Goal: Transaction & Acquisition: Purchase product/service

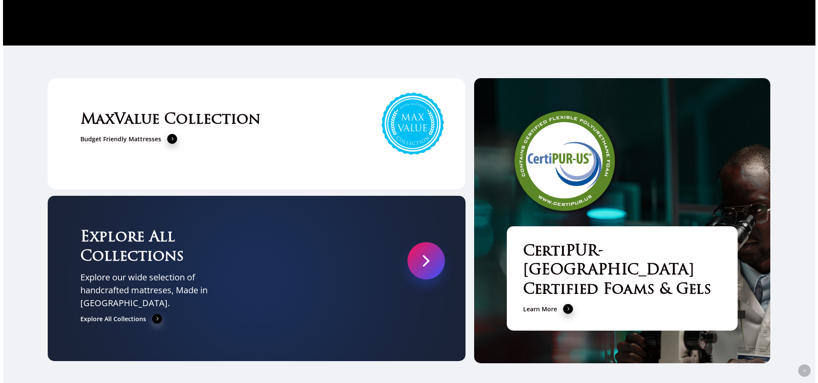
scroll to position [2983, 0]
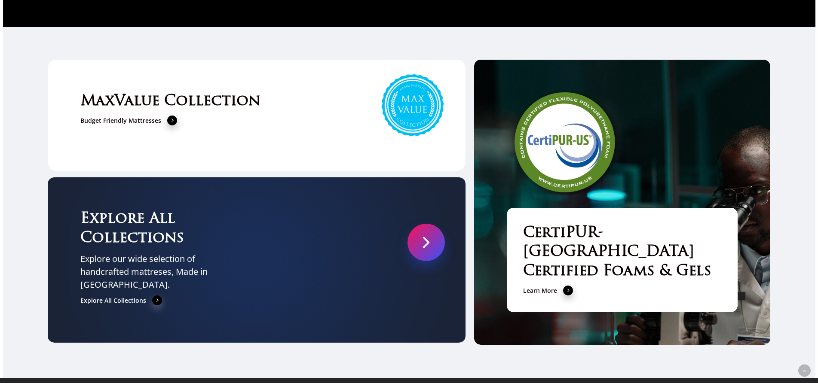
click at [429, 224] on link at bounding box center [425, 242] width 37 height 37
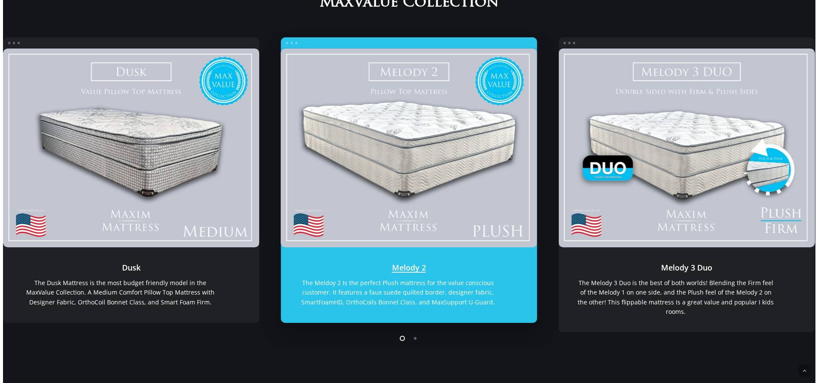
scroll to position [140, 0]
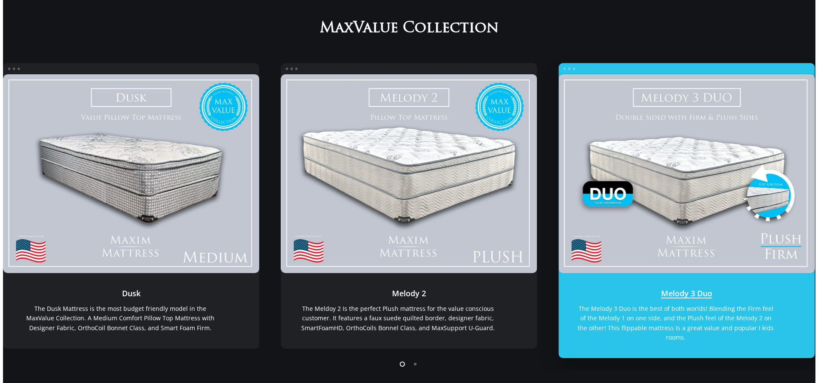
click at [723, 264] on link "Melody 3 Duo" at bounding box center [686, 173] width 256 height 199
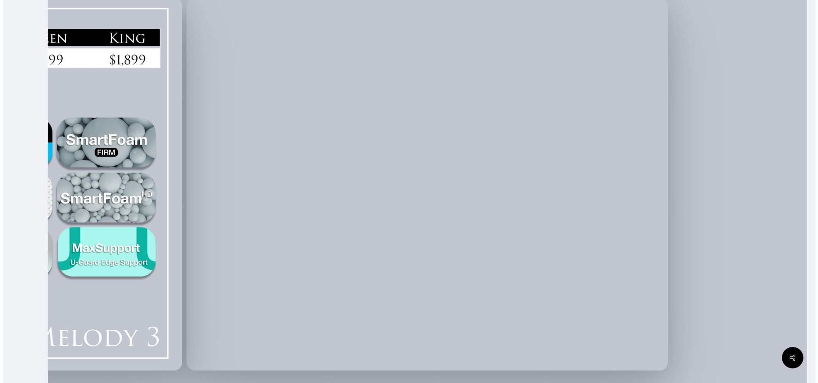
scroll to position [205, 0]
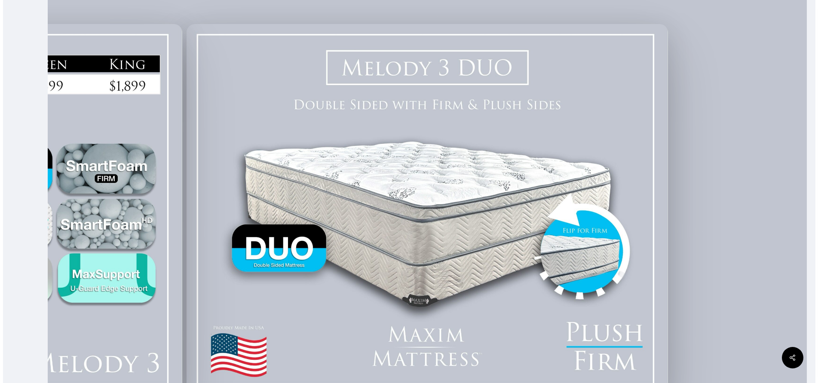
click at [416, 204] on img at bounding box center [426, 210] width 481 height 373
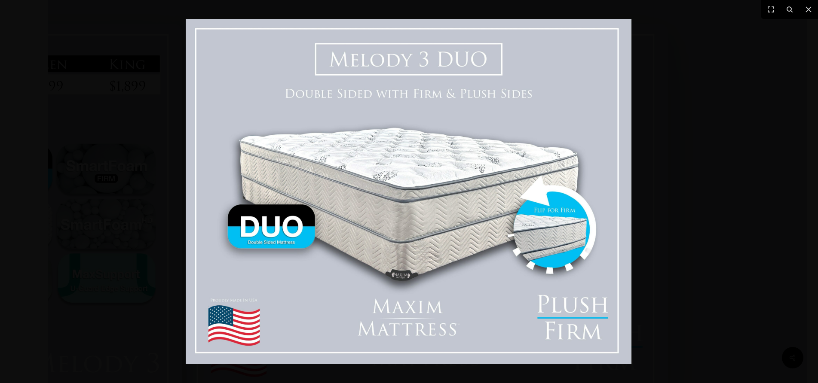
click at [416, 204] on img at bounding box center [409, 191] width 446 height 345
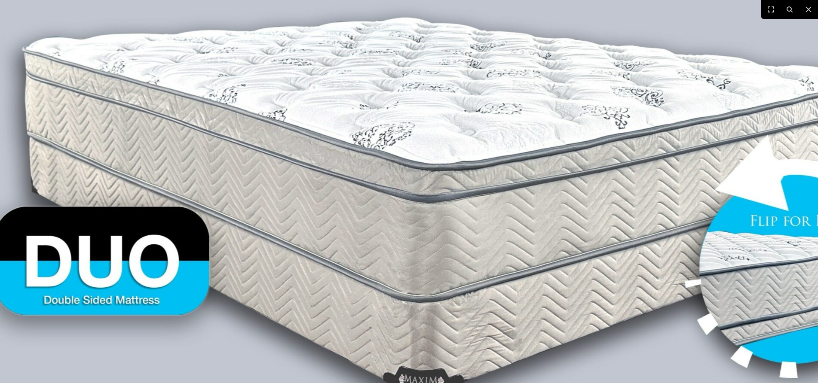
drag, startPoint x: 432, startPoint y: 181, endPoint x: 475, endPoint y: 183, distance: 42.6
click at [475, 183] on img at bounding box center [440, 175] width 1100 height 852
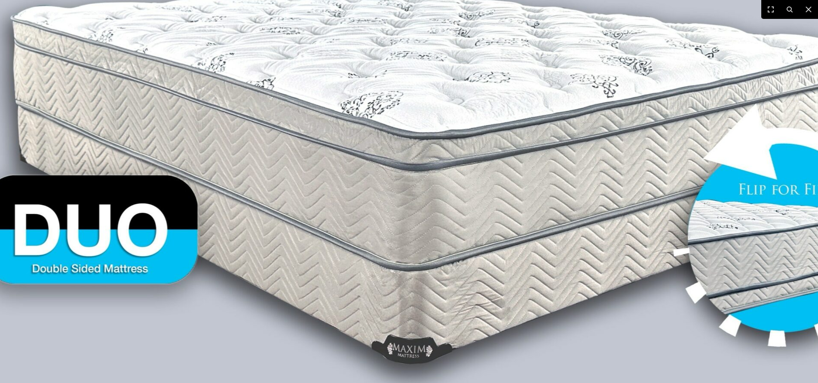
drag, startPoint x: 487, startPoint y: 259, endPoint x: 475, endPoint y: 226, distance: 35.5
click at [475, 226] on img at bounding box center [428, 143] width 1100 height 852
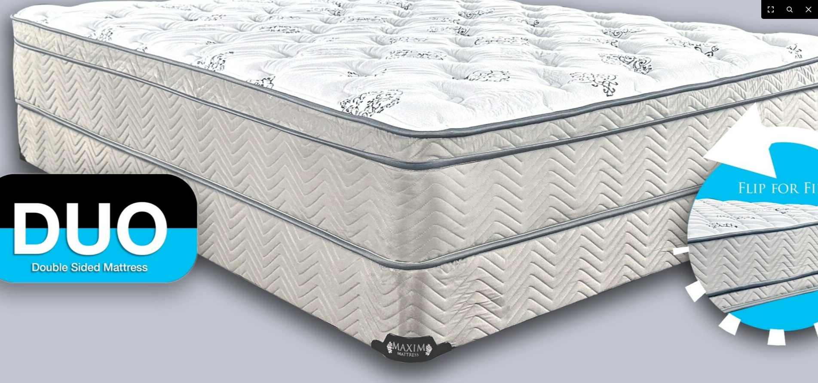
click at [54, 249] on img at bounding box center [428, 142] width 1100 height 852
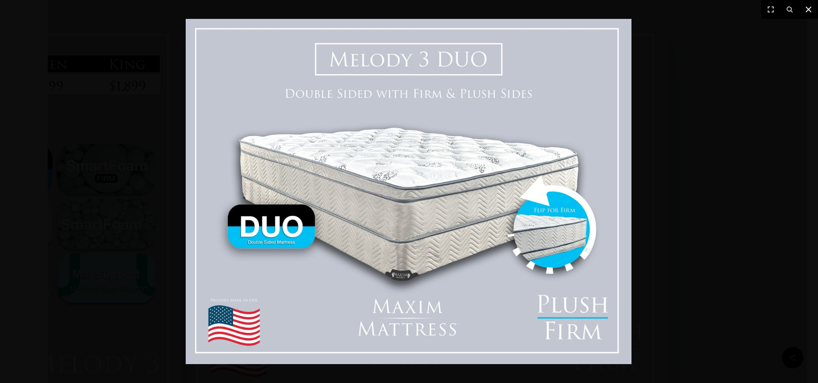
click at [806, 8] on icon at bounding box center [808, 9] width 6 height 6
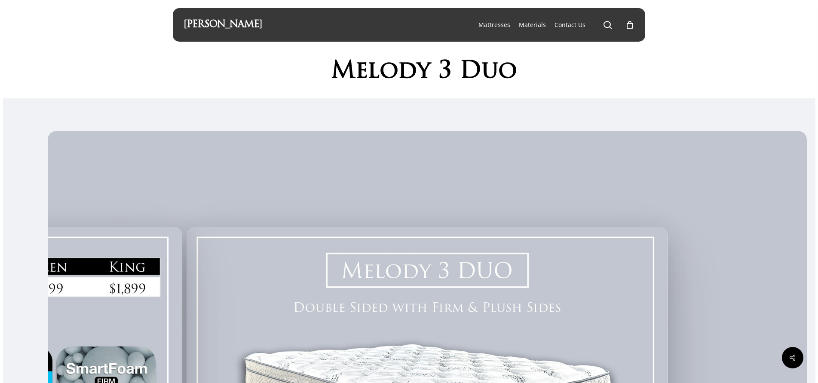
scroll to position [0, 0]
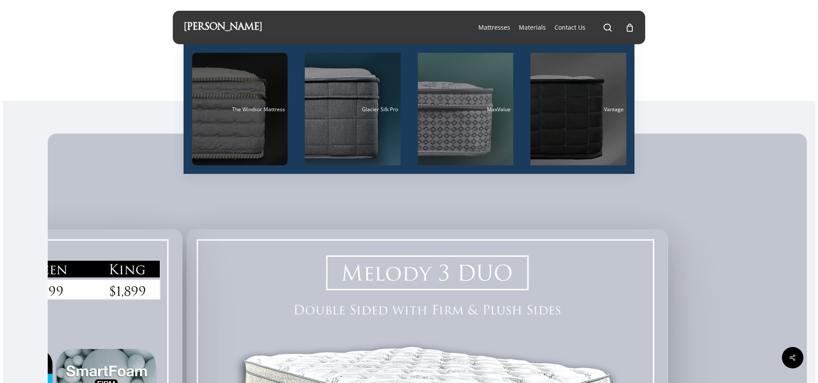
click at [234, 130] on div "Main Menu" at bounding box center [240, 109] width 96 height 113
